Goal: Task Accomplishment & Management: Use online tool/utility

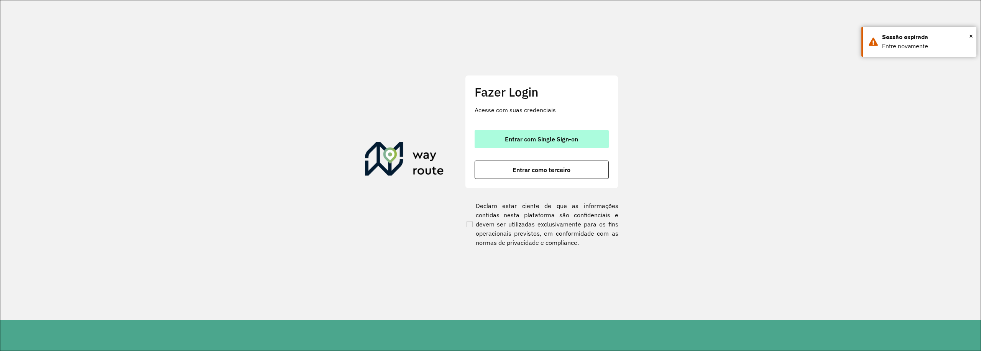
click at [564, 135] on button "Entrar com Single Sign-on" at bounding box center [542, 139] width 134 height 18
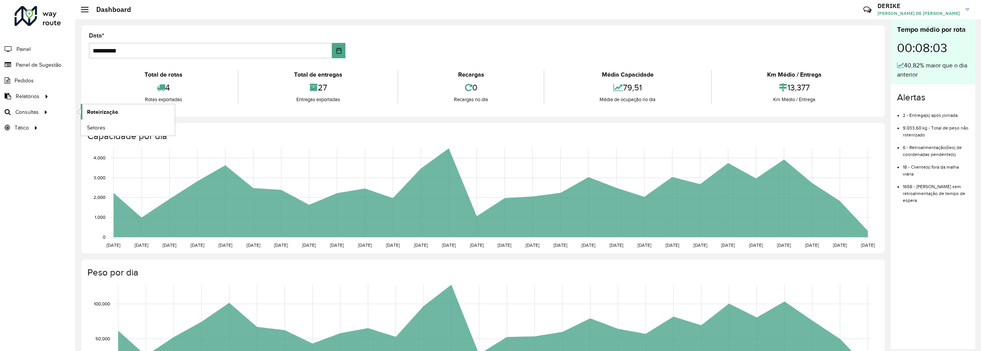
click at [99, 112] on span "Roteirização" at bounding box center [102, 112] width 31 height 8
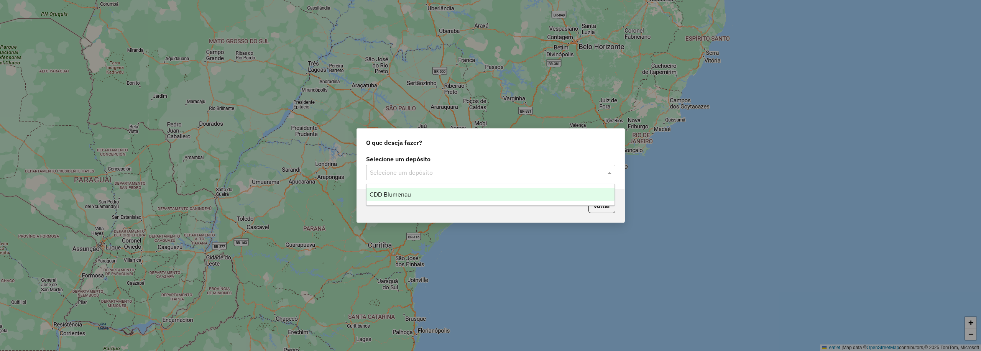
click at [438, 168] on input "text" at bounding box center [483, 172] width 226 height 9
click at [400, 194] on span "CDD Blumenau" at bounding box center [390, 194] width 41 height 7
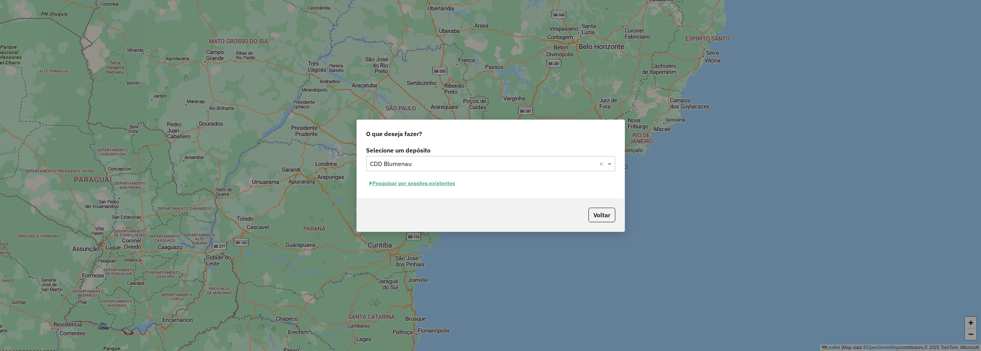
click at [406, 184] on button "Pesquisar por sessões existentes" at bounding box center [412, 183] width 92 height 12
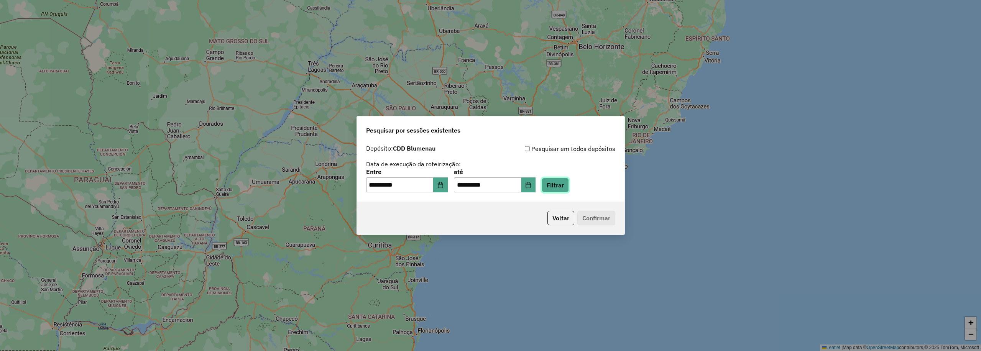
click at [568, 186] on button "Filtrar" at bounding box center [555, 185] width 27 height 15
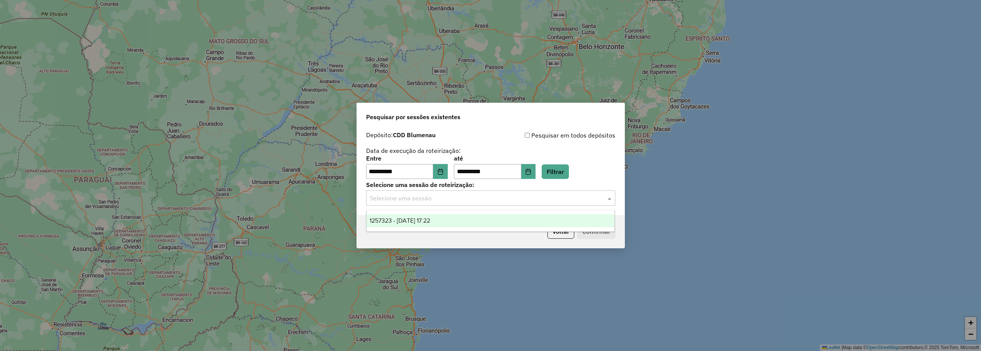
click at [504, 200] on input "text" at bounding box center [483, 198] width 226 height 9
click at [430, 223] on span "1257323 - 02/09/2025 17:22" at bounding box center [400, 220] width 61 height 7
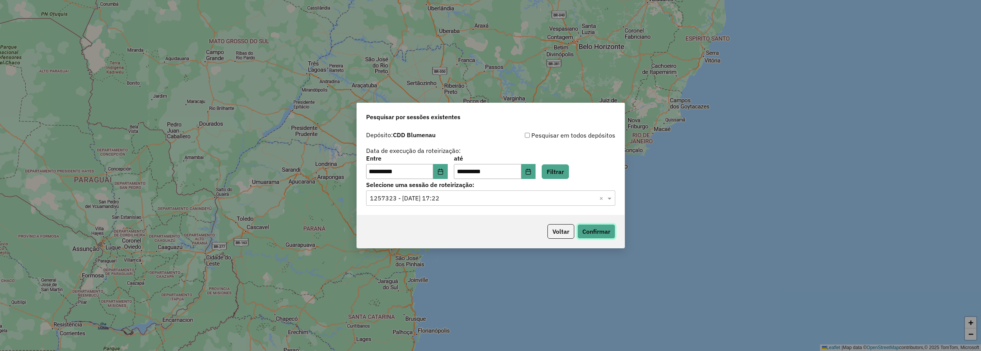
click at [592, 227] on button "Confirmar" at bounding box center [596, 231] width 38 height 15
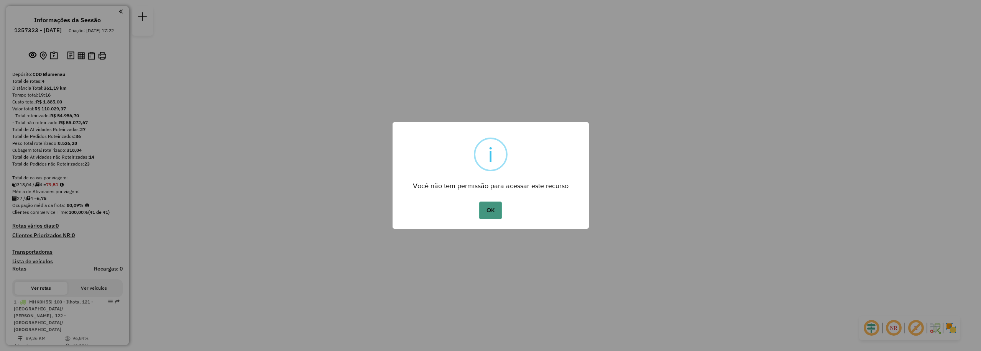
click at [491, 214] on button "OK" at bounding box center [490, 211] width 23 height 18
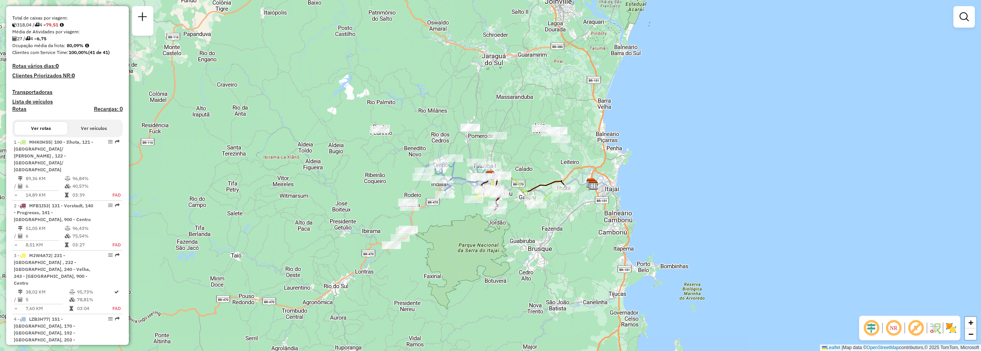
scroll to position [266, 0]
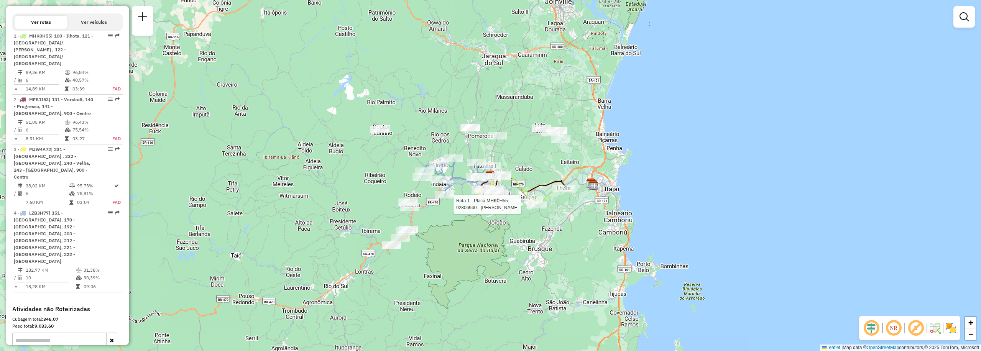
select select "**********"
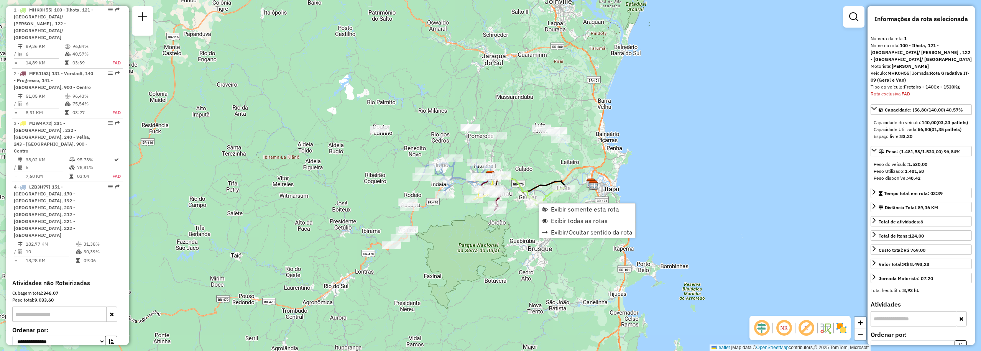
scroll to position [297, 0]
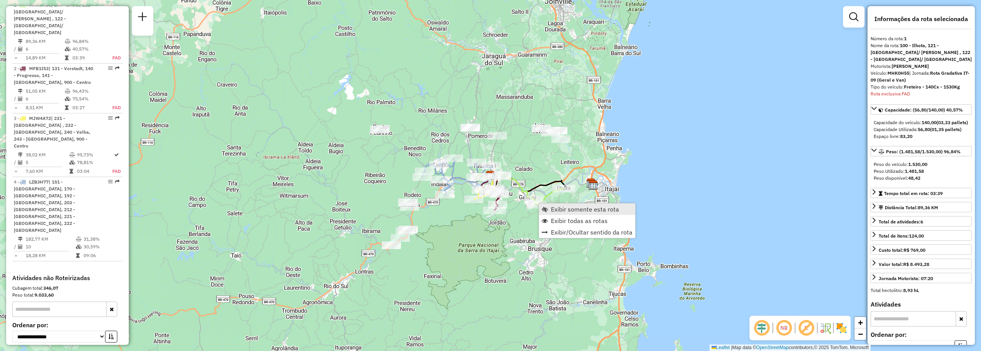
click at [555, 208] on span "Exibir somente esta rota" at bounding box center [585, 209] width 68 height 6
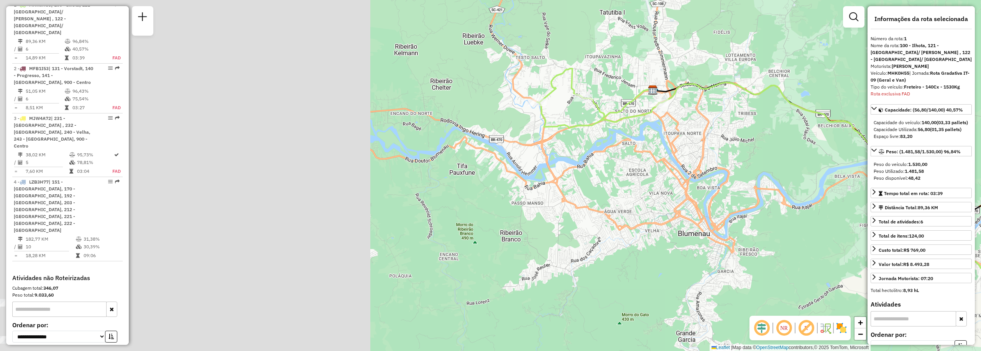
drag, startPoint x: 430, startPoint y: 176, endPoint x: 846, endPoint y: 196, distance: 416.4
click at [846, 197] on div "Janela de atendimento Grade de atendimento Capacidade Transportadoras Veículos …" at bounding box center [490, 175] width 981 height 351
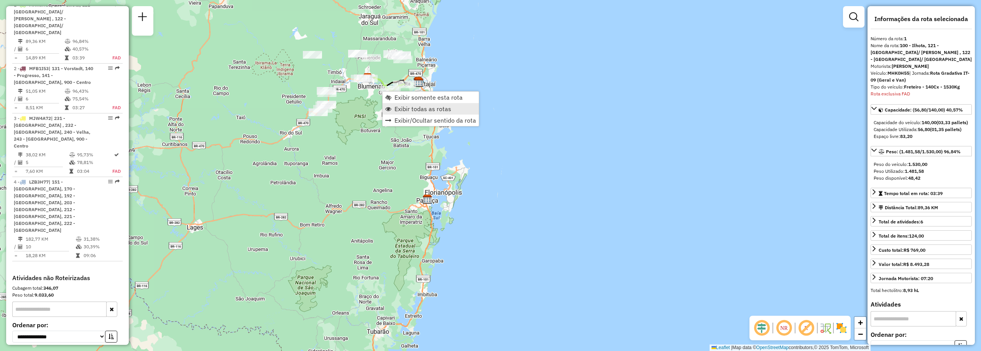
click at [420, 107] on span "Exibir todas as rotas" at bounding box center [422, 109] width 57 height 6
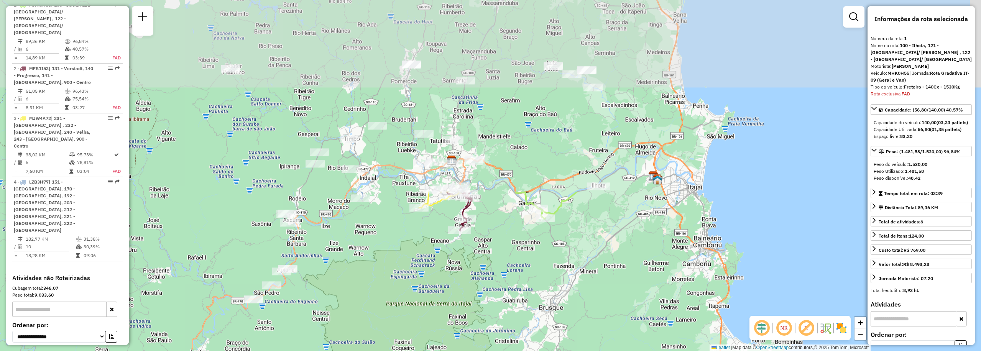
drag, startPoint x: 361, startPoint y: 61, endPoint x: 435, endPoint y: 286, distance: 236.1
click at [434, 296] on div "Janela de atendimento Grade de atendimento Capacidade Transportadoras Veículos …" at bounding box center [490, 175] width 981 height 351
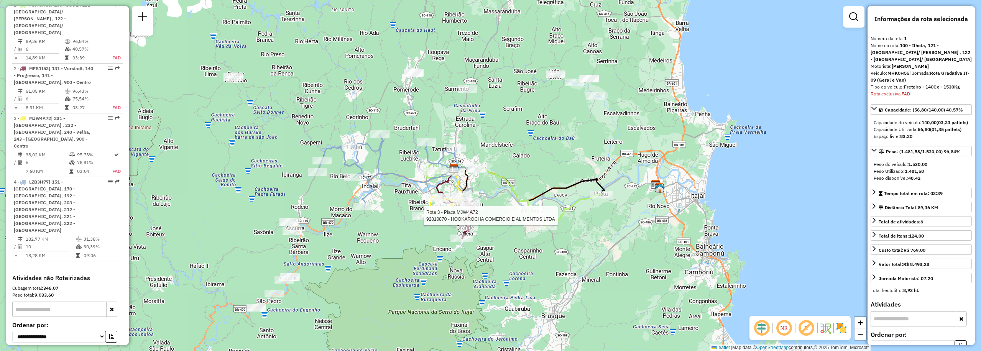
scroll to position [341, 0]
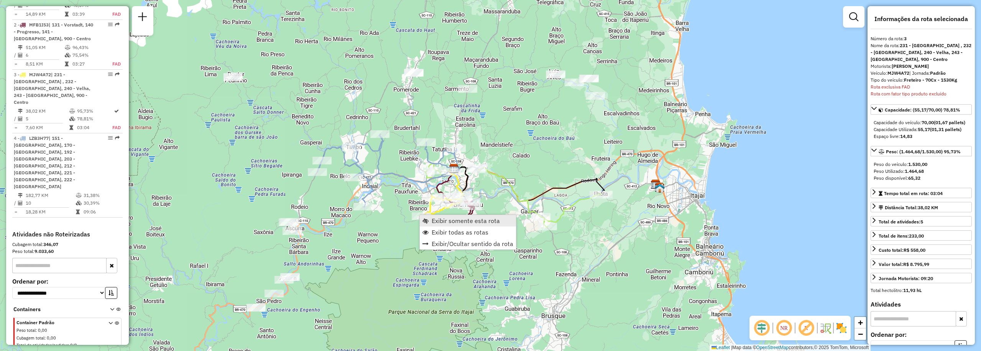
click at [442, 219] on span "Exibir somente esta rota" at bounding box center [466, 221] width 68 height 6
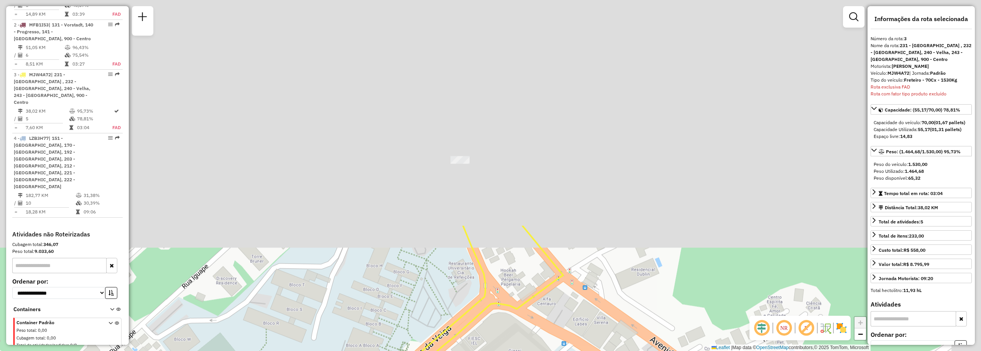
drag, startPoint x: 543, startPoint y: 45, endPoint x: 488, endPoint y: 315, distance: 275.8
